Goal: Complete application form

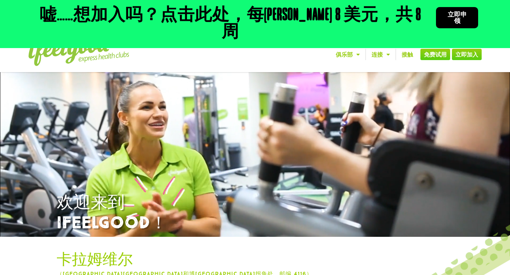
scroll to position [22, 0]
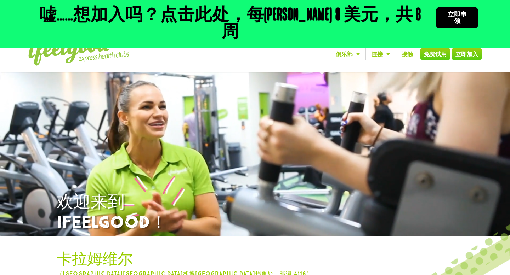
click at [453, 13] on font "立即申领" at bounding box center [457, 17] width 19 height 13
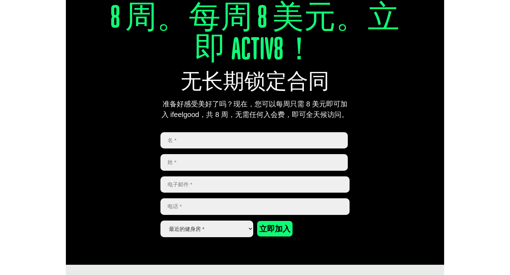
scroll to position [279, 0]
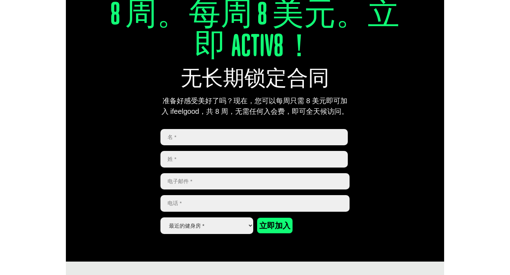
click at [233, 138] on input "第一的" at bounding box center [253, 137] width 187 height 17
type input "JIANXING"
type input "LI"
type input "[EMAIL_ADDRESS][DOMAIN_NAME]"
type input "0426500918"
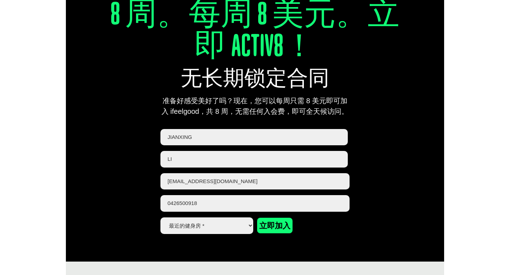
click at [221, 228] on select "最近的健身房 * [PERSON_NAME]斯 卡拉姆维尔 库[GEOGRAPHIC_DATA][PERSON_NAME][GEOGRAPHIC_DATA][…" at bounding box center [206, 226] width 93 height 17
select select "Calamvale"
click at [160, 218] on select "最近的健身房 * [PERSON_NAME]斯 卡拉姆维尔 库[GEOGRAPHIC_DATA][PERSON_NAME][GEOGRAPHIC_DATA][…" at bounding box center [206, 226] width 93 height 17
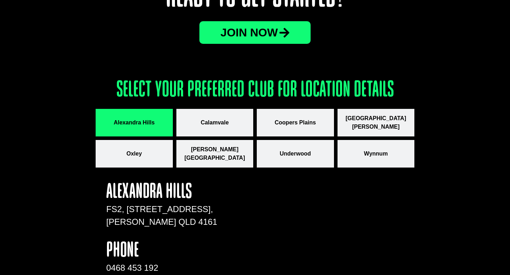
scroll to position [938, 0]
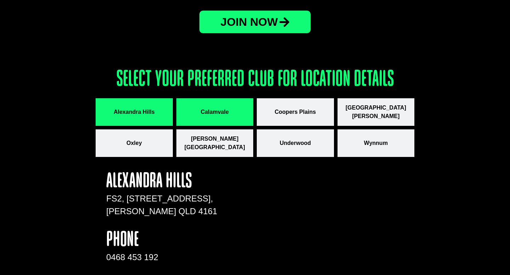
click at [208, 112] on button "Calamvale" at bounding box center [214, 112] width 77 height 28
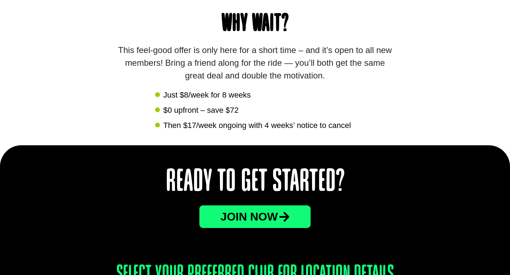
scroll to position [711, 0]
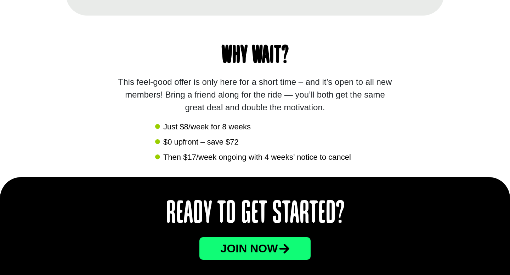
click at [324, 88] on div "This feel-good offer is only here for a short time – and it’s open to all new m…" at bounding box center [255, 95] width 280 height 38
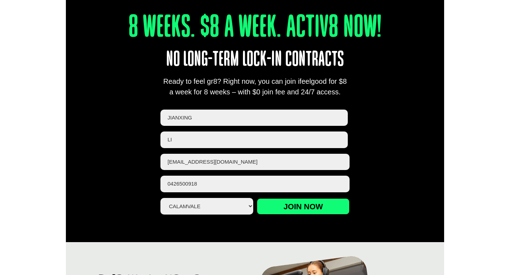
scroll to position [252, 0]
